Goal: Information Seeking & Learning: Compare options

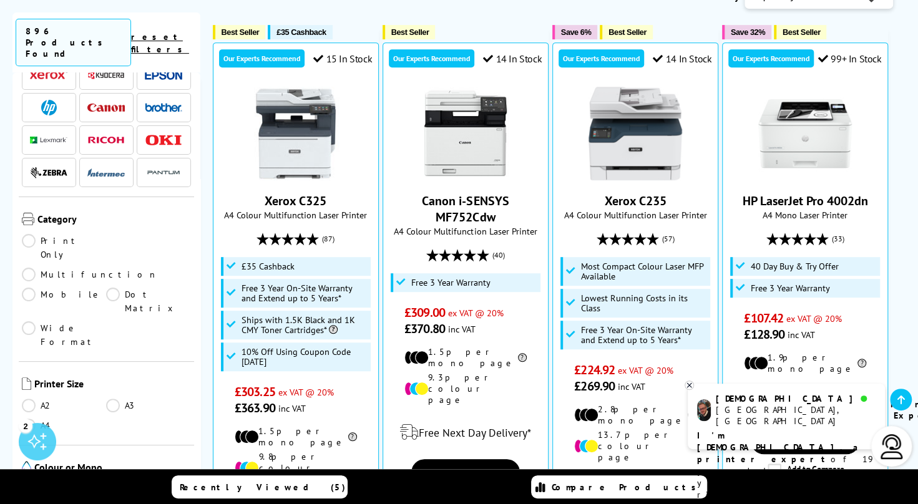
scroll to position [125, 0]
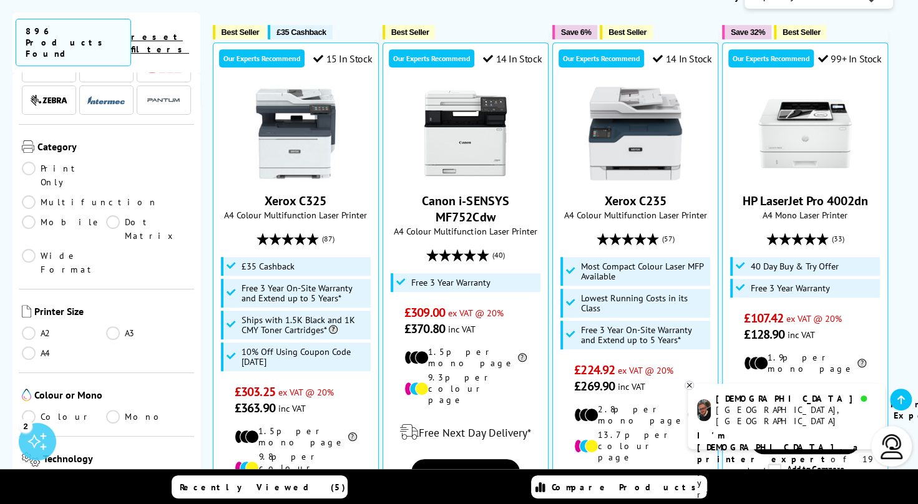
click at [27, 346] on link "A4" at bounding box center [64, 353] width 84 height 14
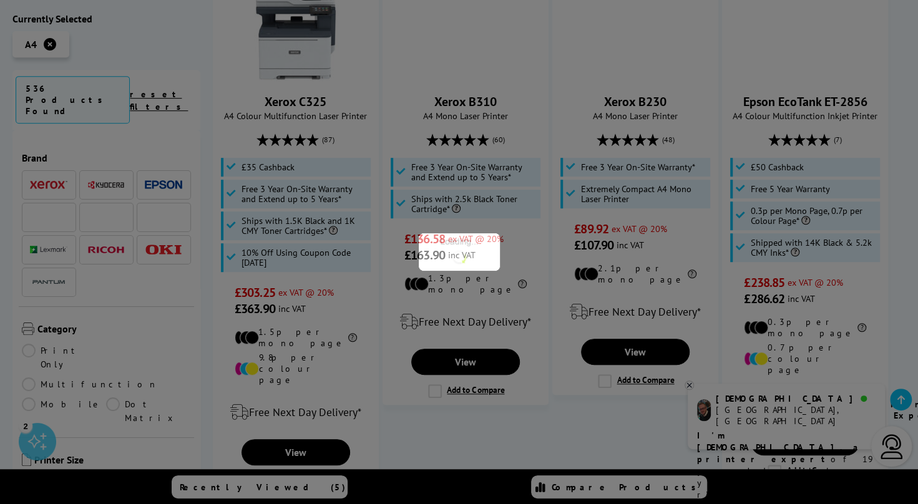
scroll to position [125, 0]
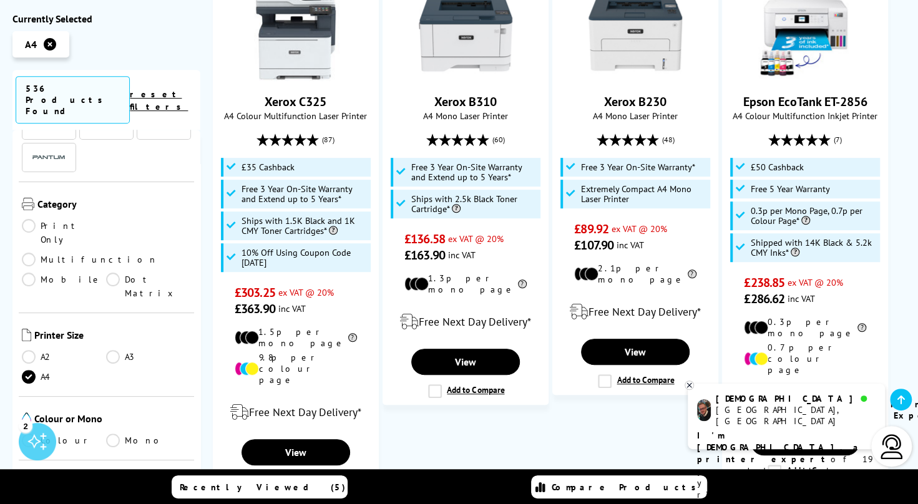
click at [30, 434] on link "Colour" at bounding box center [64, 441] width 84 height 14
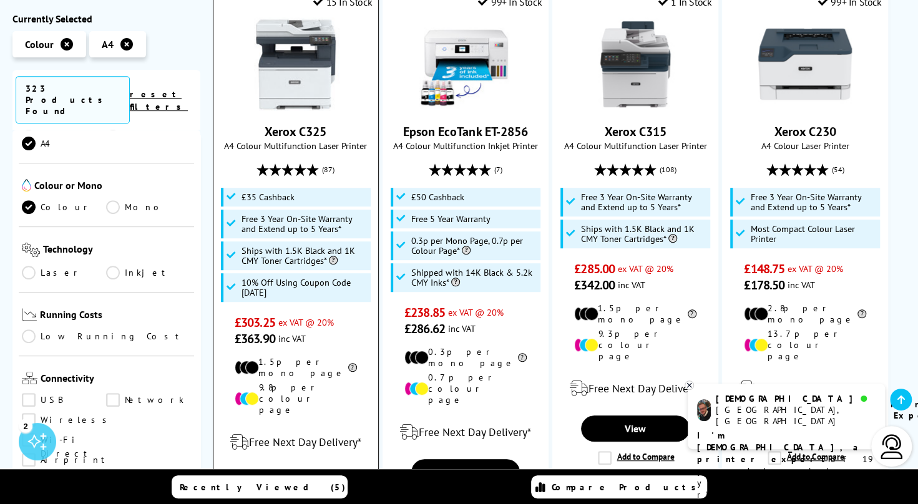
scroll to position [125, 0]
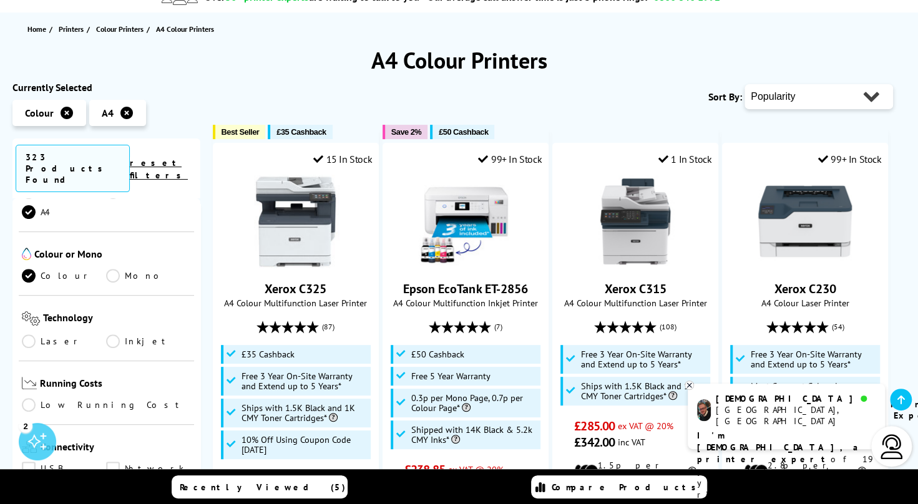
click at [823, 97] on select "Popularity Rating Price - Low to High Price - High to Low Running Costs - Low t…" at bounding box center [819, 96] width 149 height 25
select select "Size"
click at [745, 84] on select "Popularity Rating Price - Low to High Price - High to Low Running Costs - Low t…" at bounding box center [819, 96] width 149 height 25
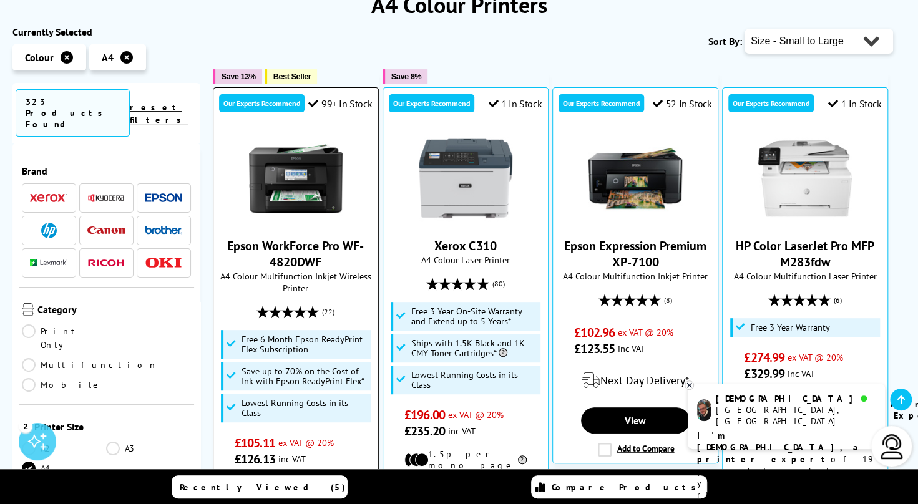
scroll to position [250, 0]
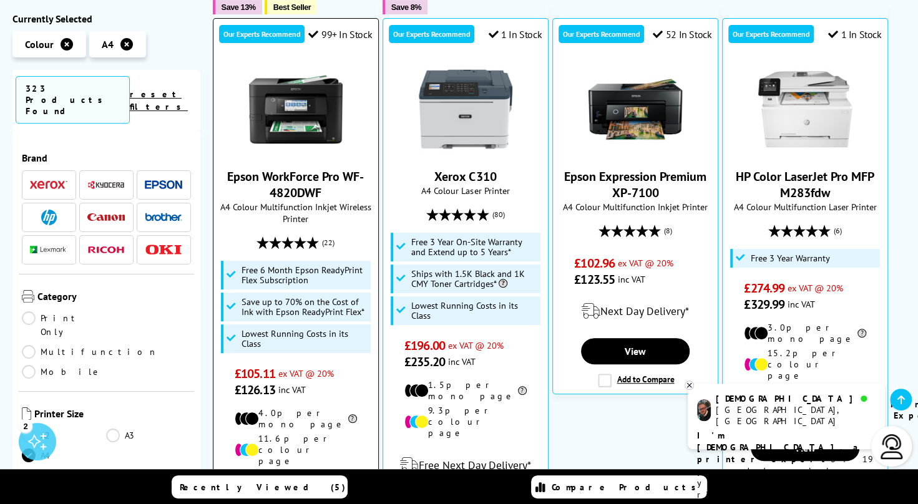
click at [302, 125] on img at bounding box center [296, 109] width 94 height 94
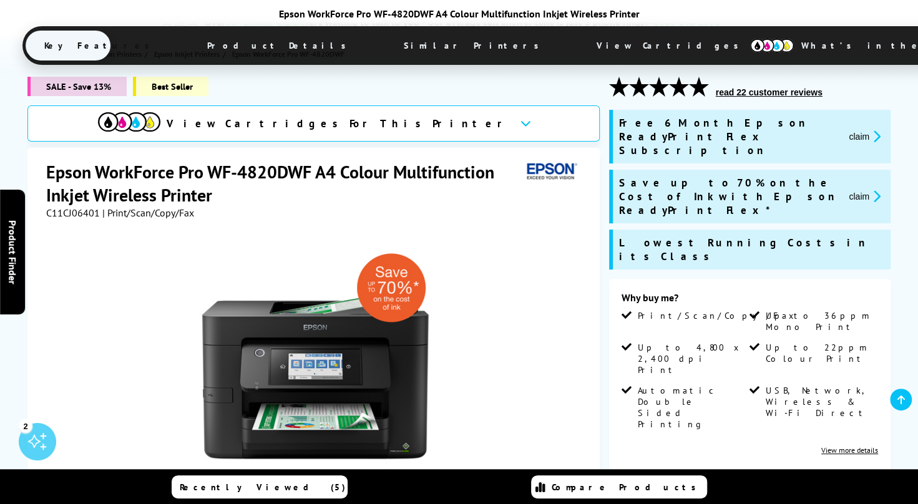
scroll to position [250, 0]
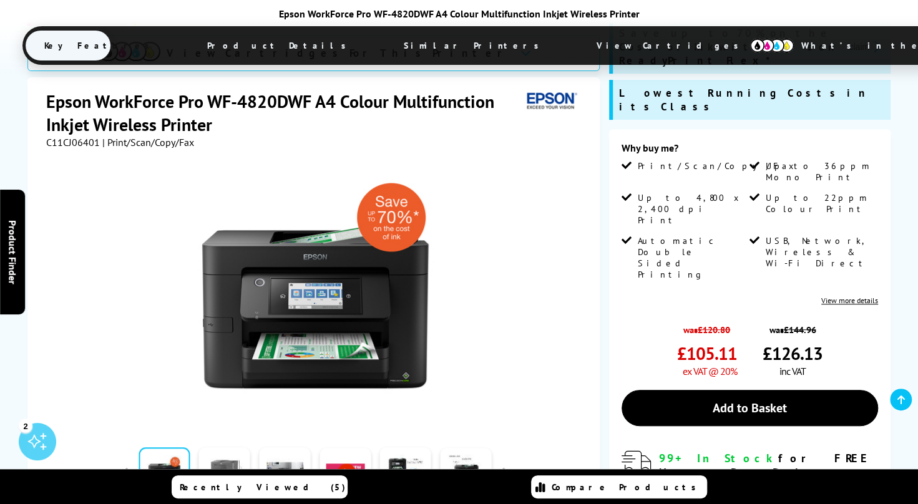
click at [226, 448] on link at bounding box center [224, 474] width 51 height 53
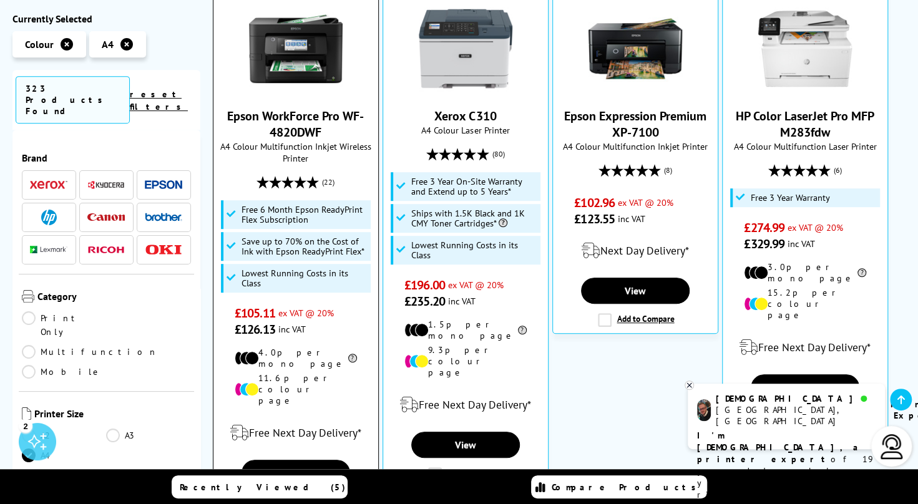
scroll to position [312, 0]
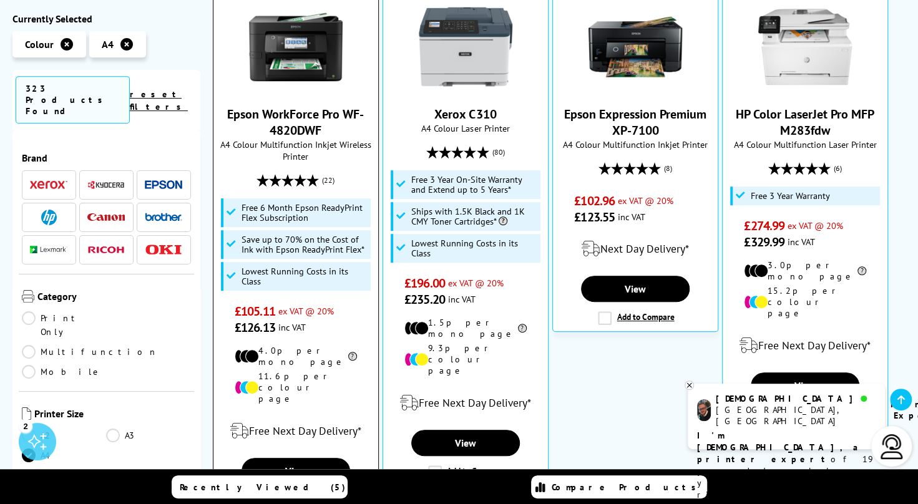
click at [293, 50] on img at bounding box center [296, 47] width 94 height 94
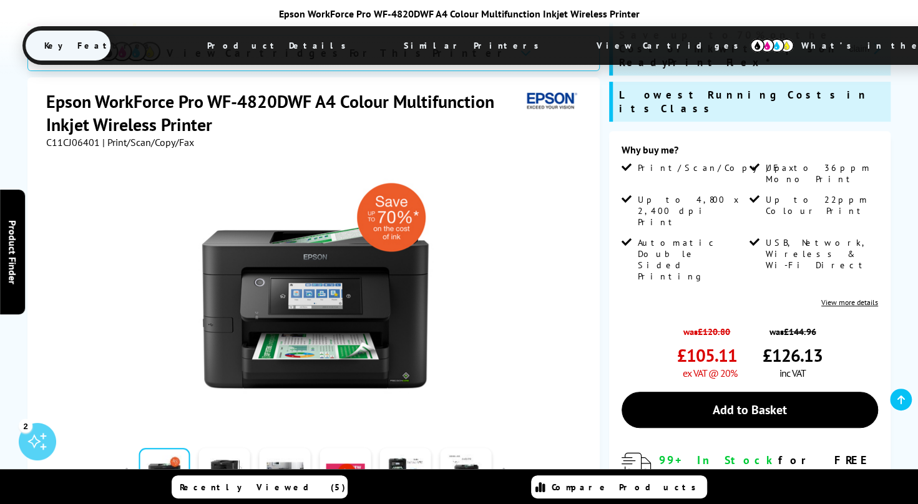
scroll to position [250, 0]
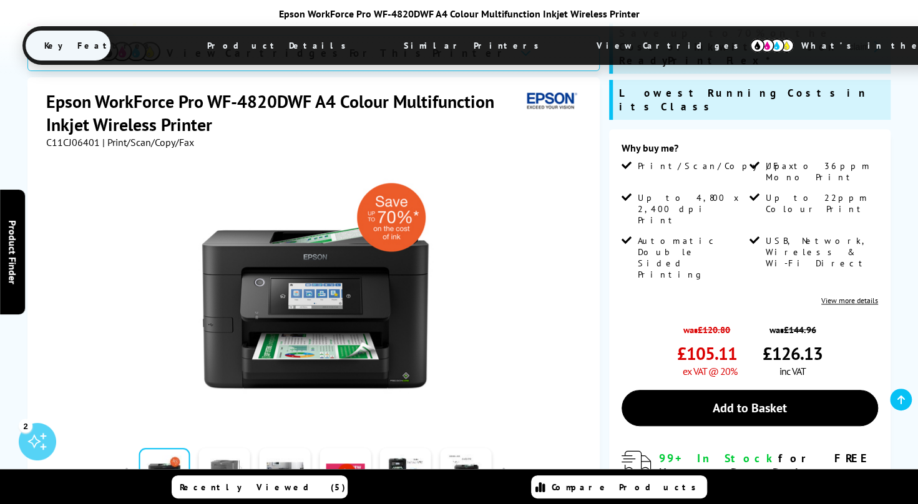
click at [235, 448] on link at bounding box center [224, 474] width 51 height 53
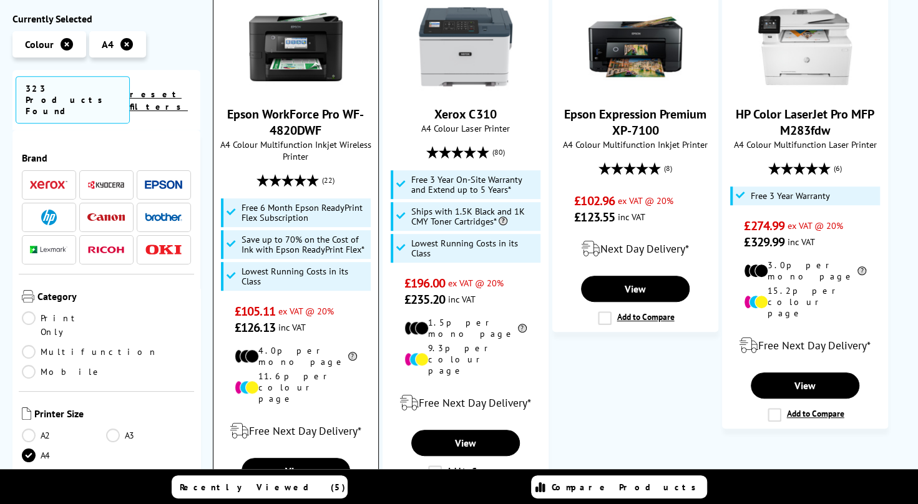
scroll to position [312, 0]
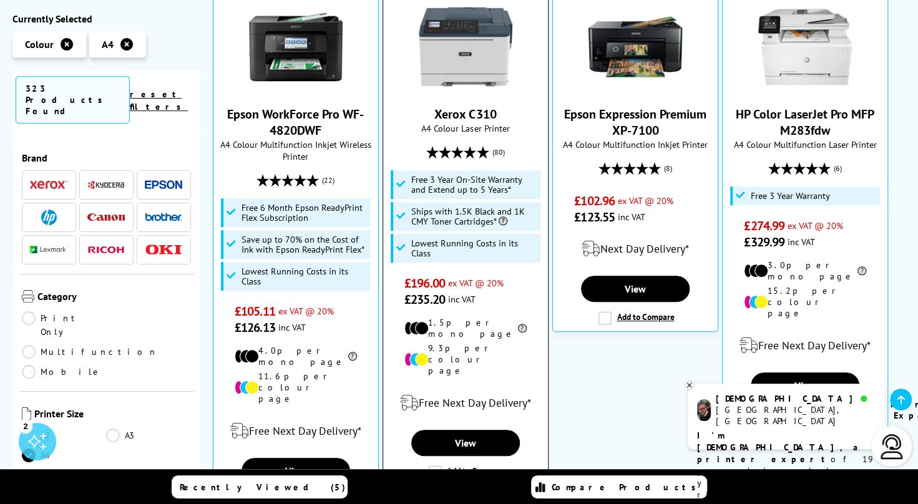
click at [474, 74] on img at bounding box center [466, 47] width 94 height 94
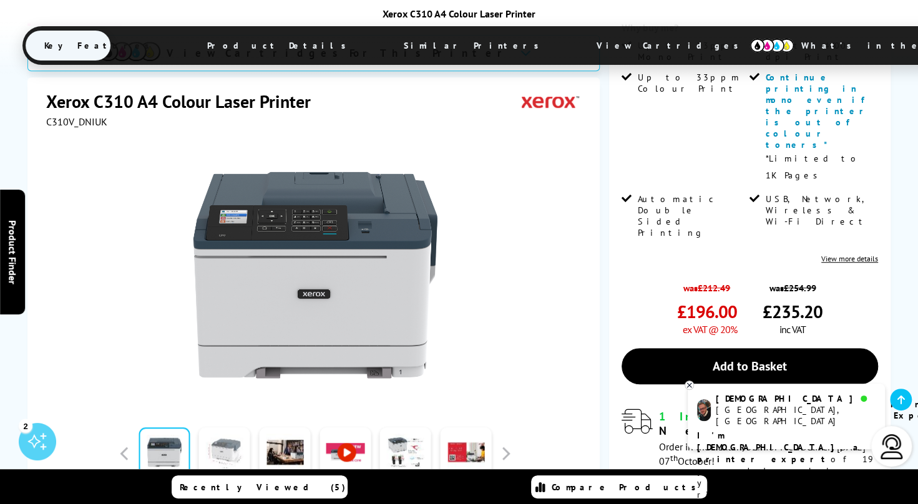
scroll to position [375, 0]
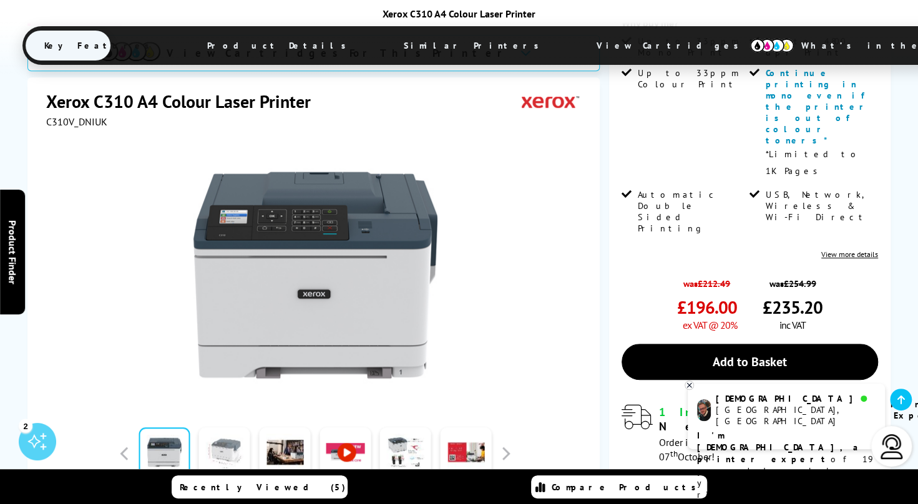
click at [225, 428] on link at bounding box center [224, 454] width 51 height 53
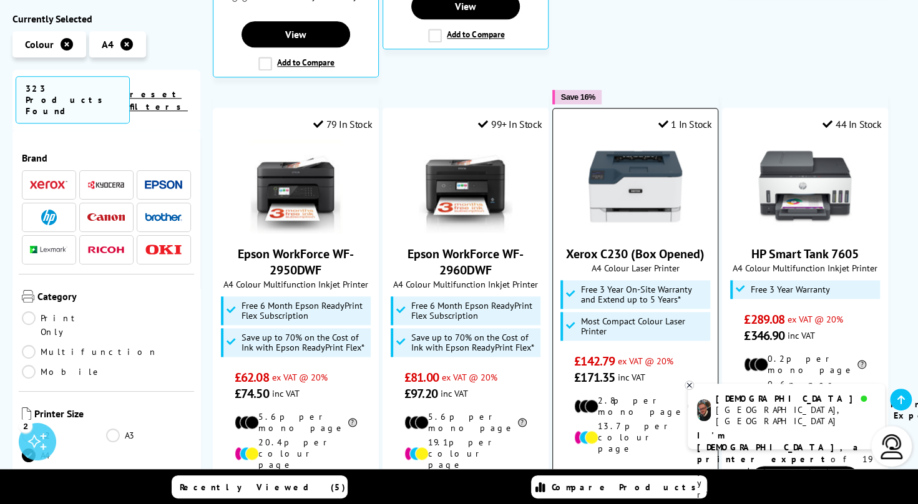
scroll to position [812, 0]
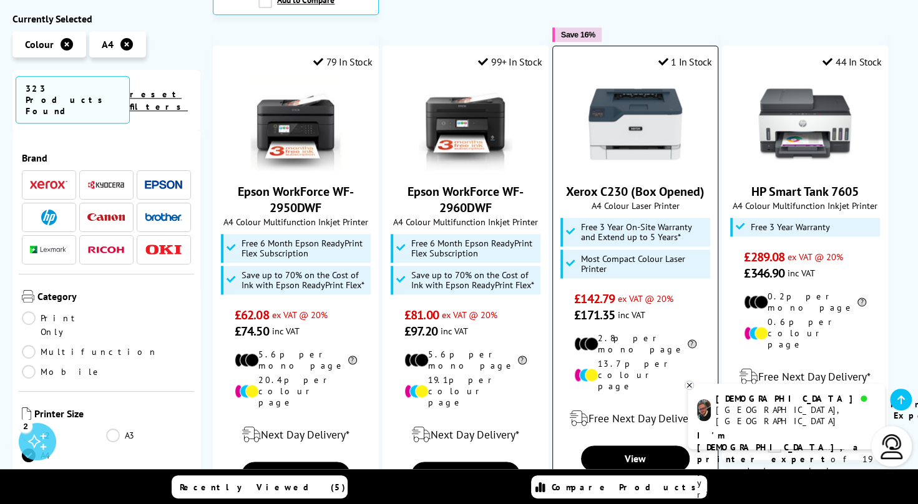
click at [633, 123] on img at bounding box center [636, 124] width 94 height 94
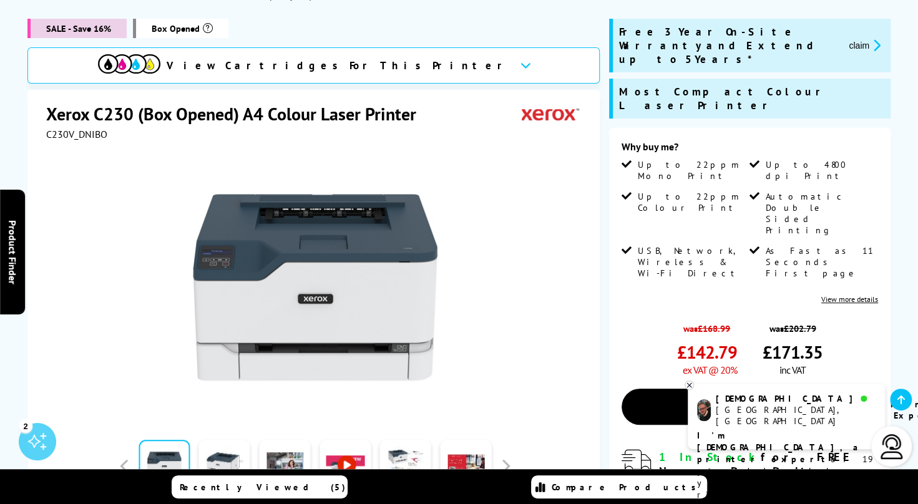
scroll to position [250, 0]
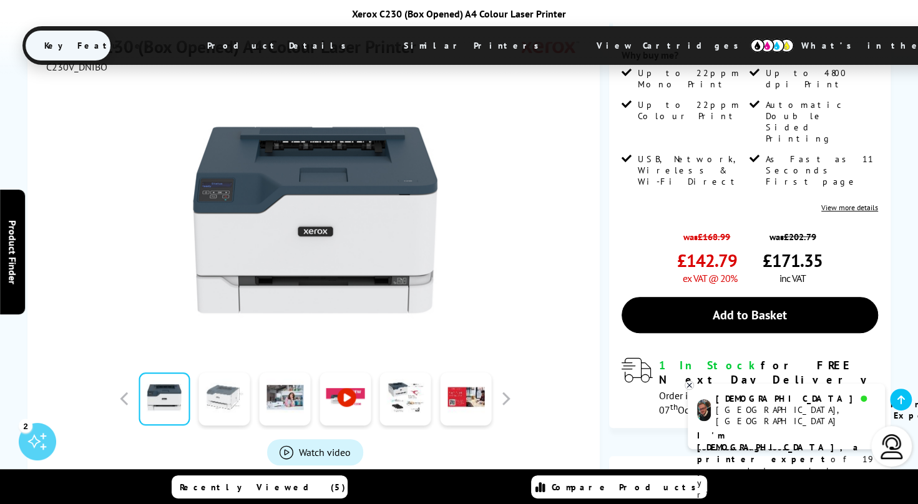
click at [237, 383] on link at bounding box center [224, 399] width 51 height 53
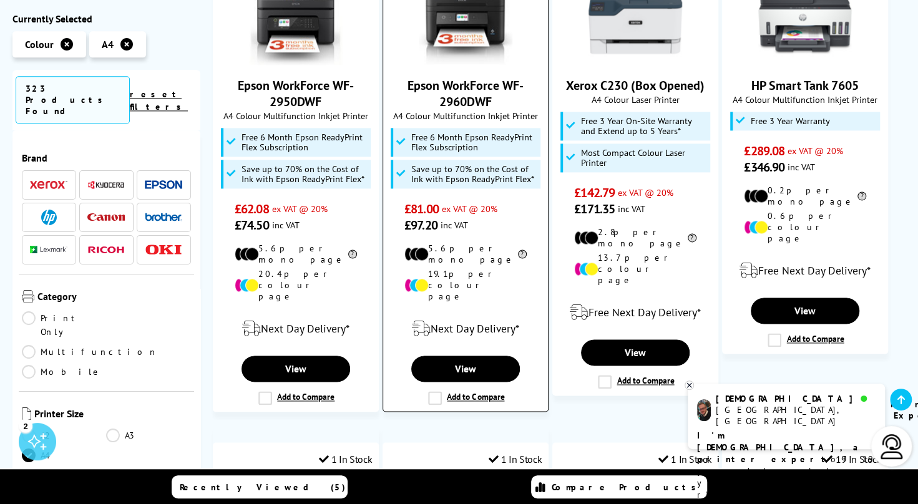
scroll to position [687, 0]
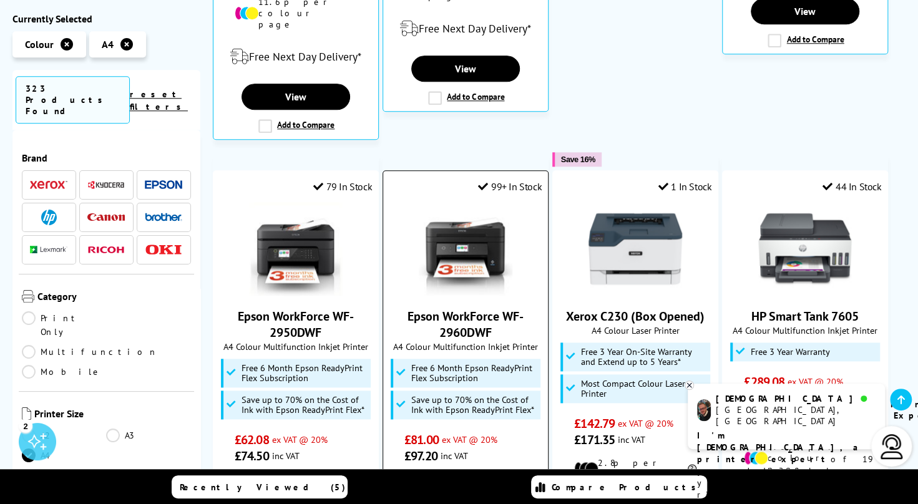
click at [498, 223] on img at bounding box center [466, 249] width 94 height 94
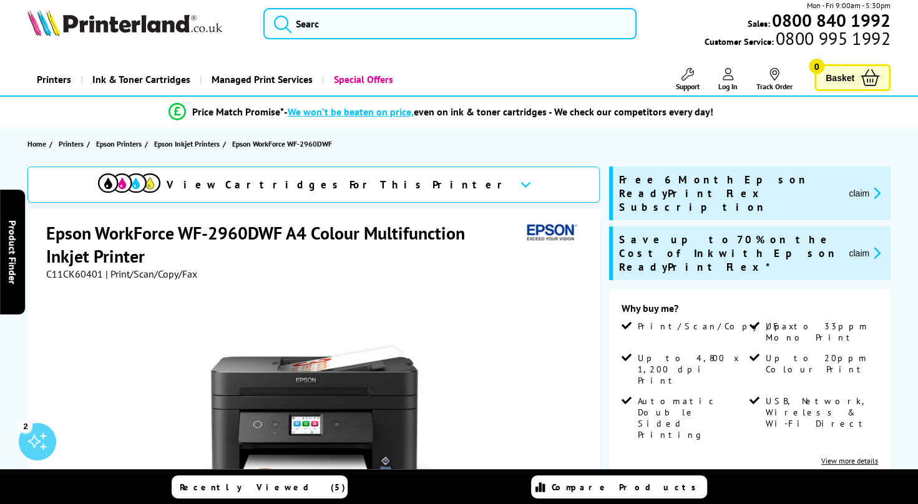
scroll to position [250, 0]
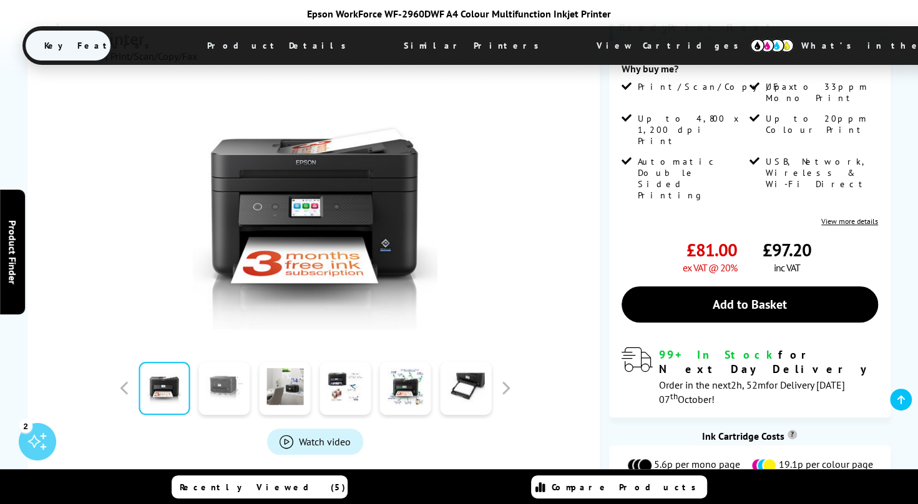
click at [233, 378] on link at bounding box center [224, 388] width 51 height 53
